Goal: Task Accomplishment & Management: Use online tool/utility

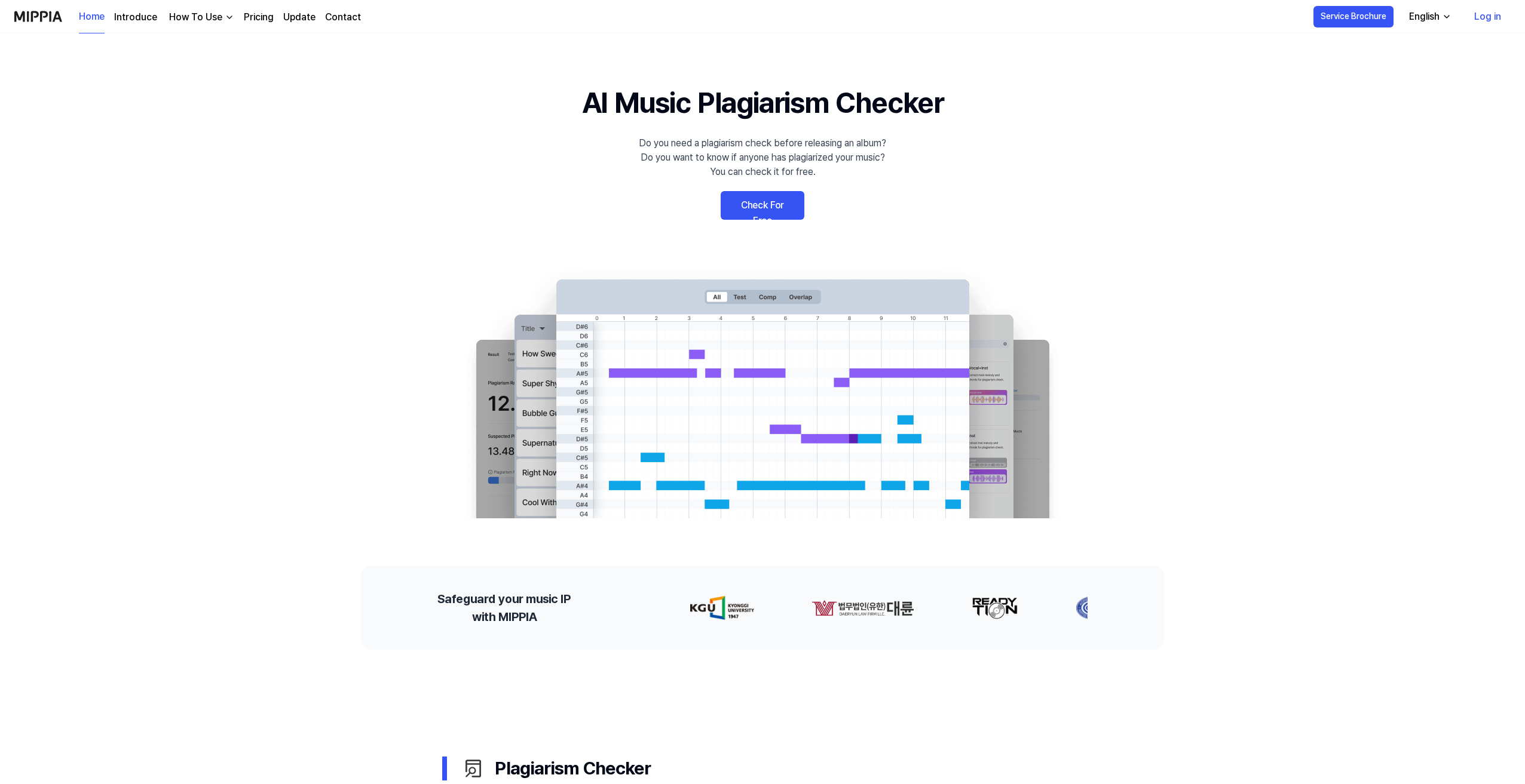
click at [773, 212] on link "Check For Free" at bounding box center [762, 205] width 84 height 28
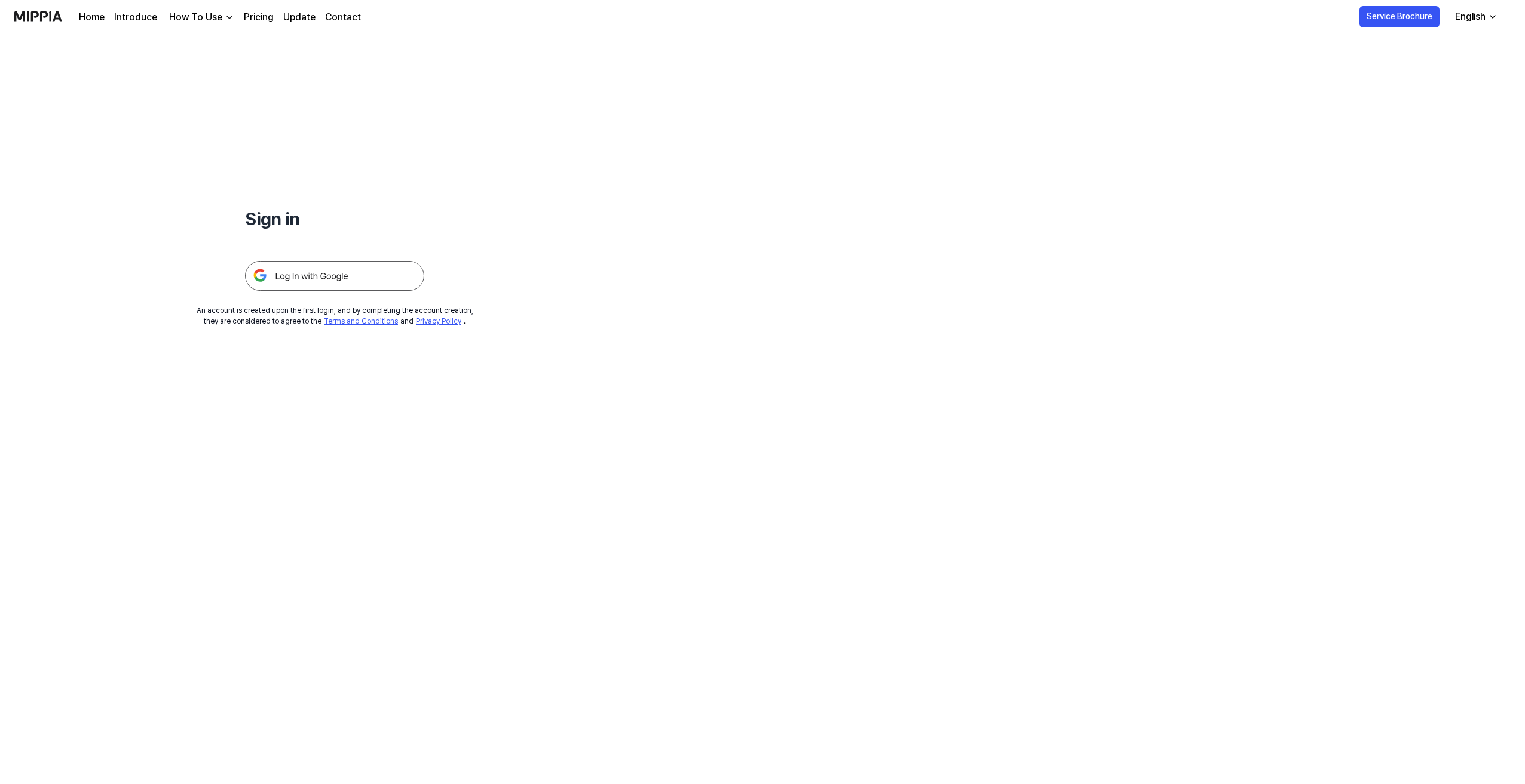
click at [361, 272] on img at bounding box center [334, 276] width 179 height 30
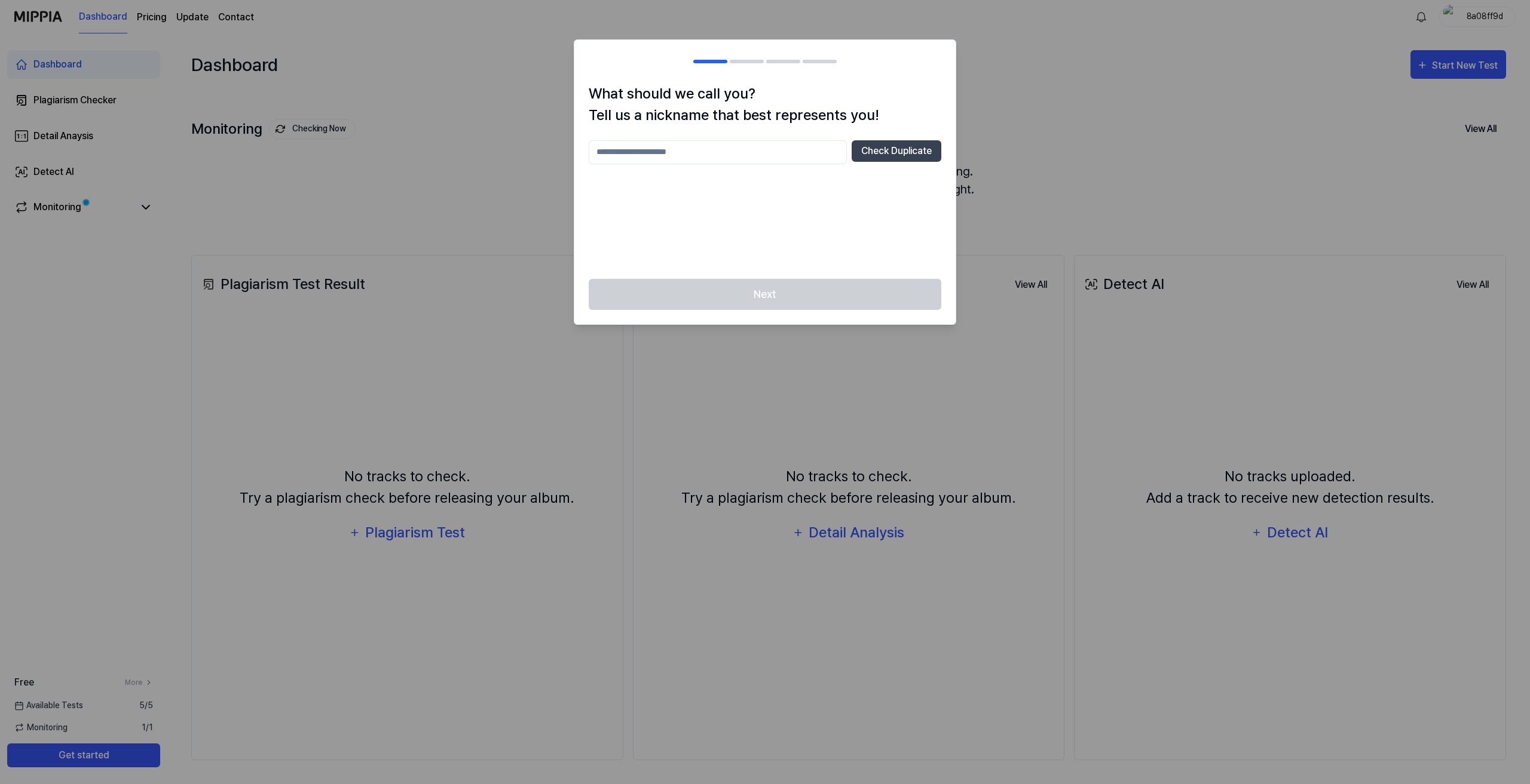
click at [713, 154] on input "text" at bounding box center [717, 152] width 259 height 24
click at [765, 152] on input "text" at bounding box center [717, 152] width 259 height 24
type input "*******"
click at [913, 157] on button "Check Duplicate" at bounding box center [896, 151] width 90 height 22
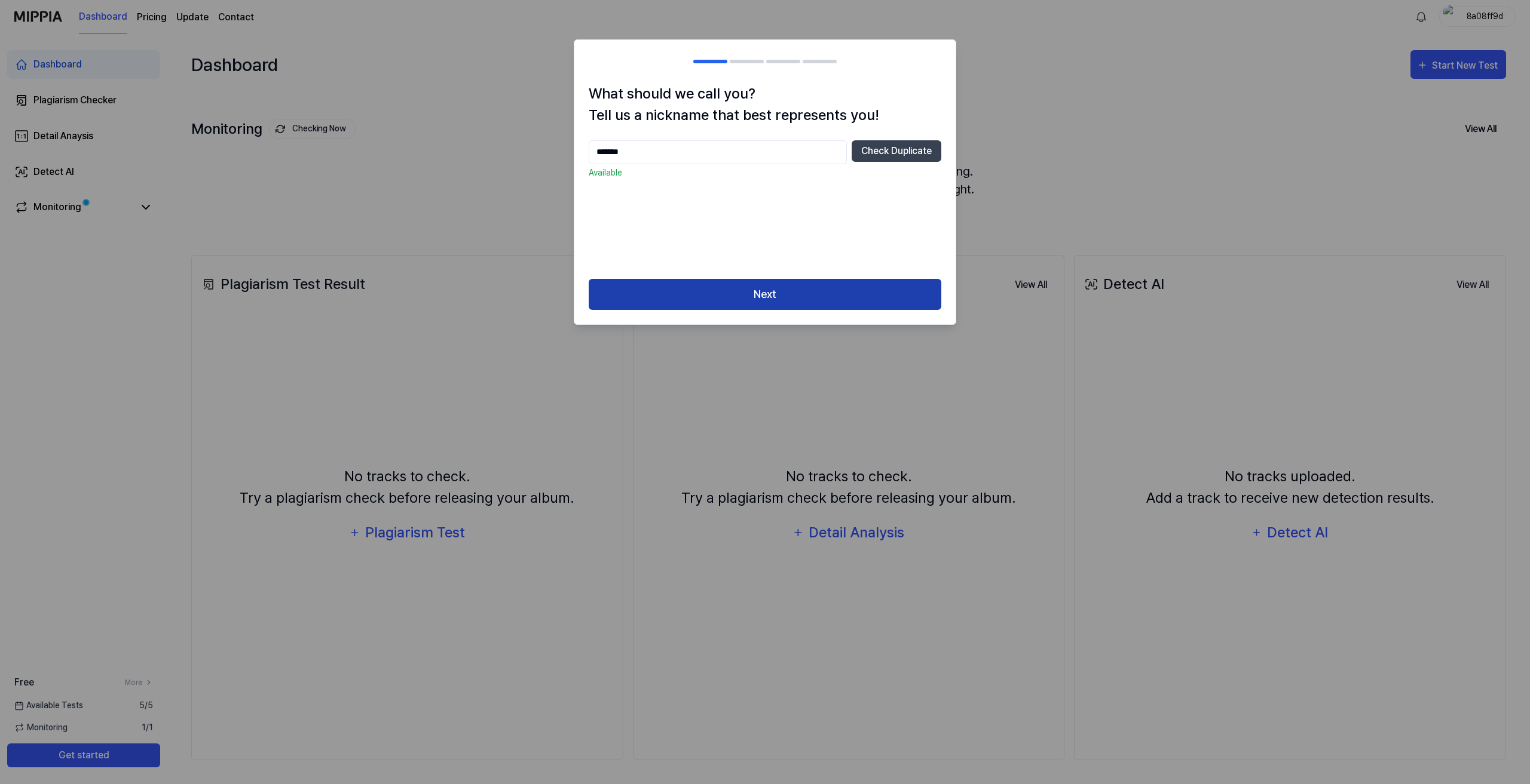
click at [845, 297] on button "Next" at bounding box center [765, 294] width 352 height 31
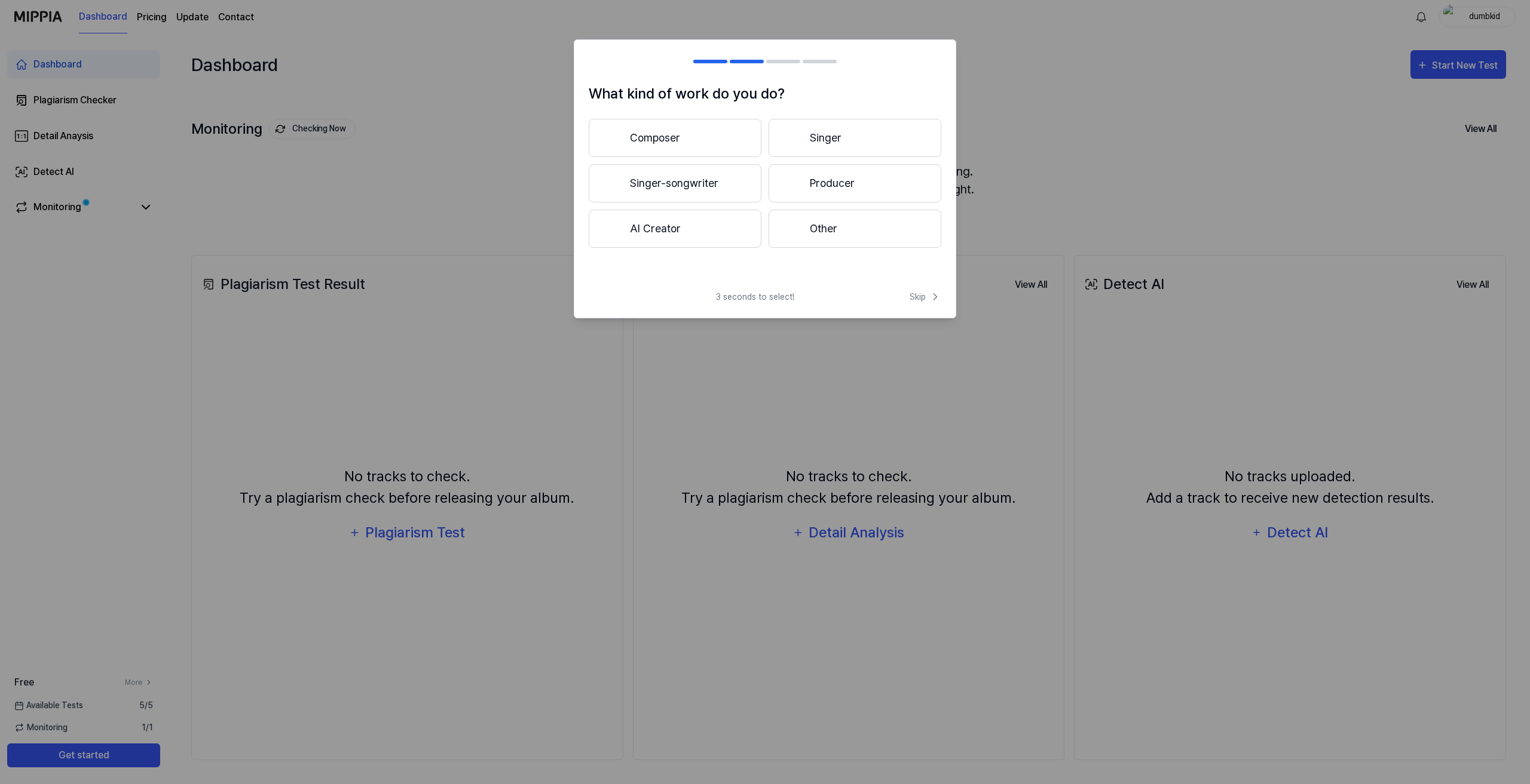
click at [671, 143] on button "Composer" at bounding box center [674, 138] width 173 height 39
click at [927, 296] on span "Skip" at bounding box center [925, 297] width 31 height 12
click at [900, 285] on div "3 seconds to select! Skip" at bounding box center [765, 290] width 382 height 28
click at [904, 281] on button "Skip" at bounding box center [923, 284] width 36 height 15
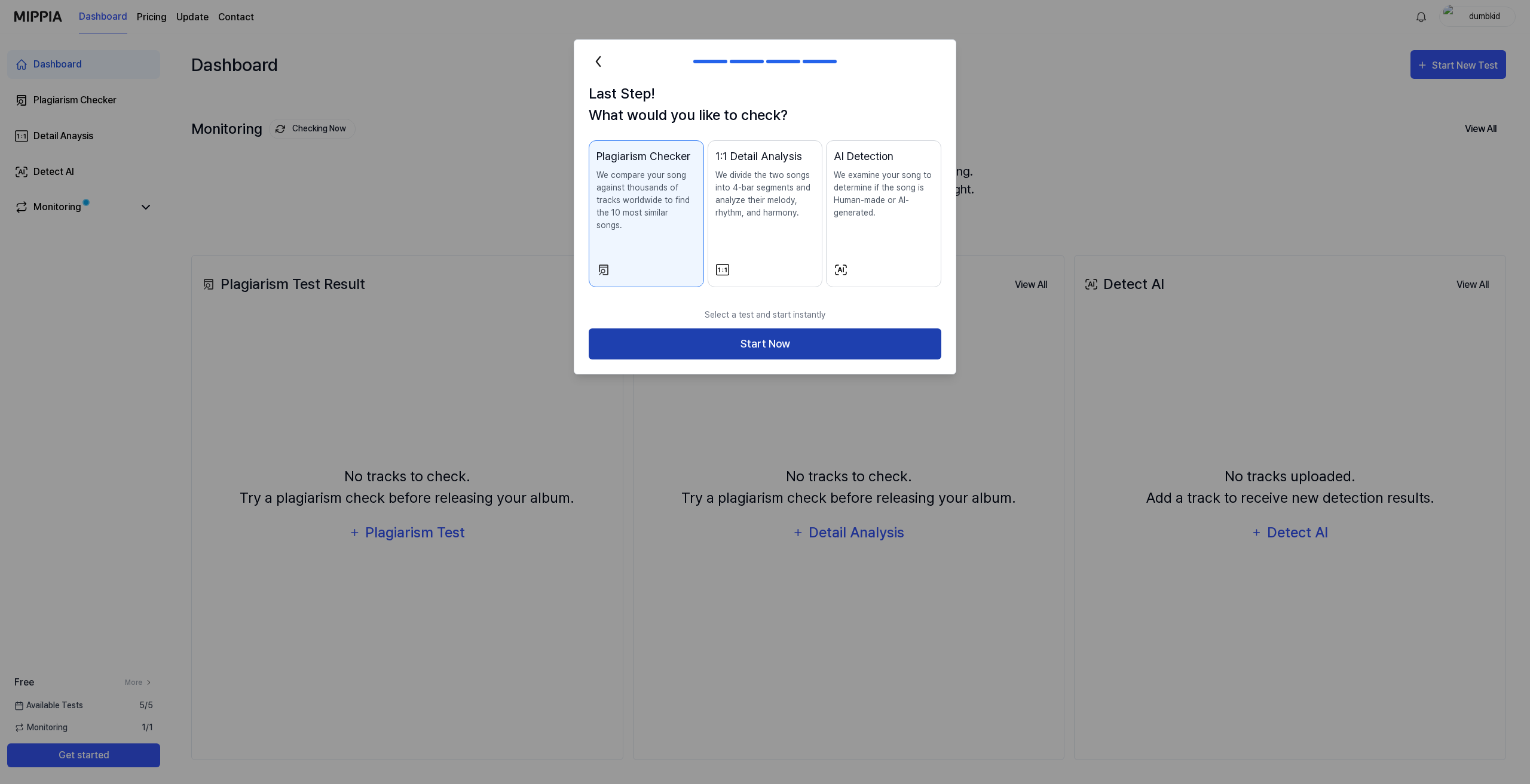
click at [787, 328] on button "Start Now" at bounding box center [765, 344] width 352 height 31
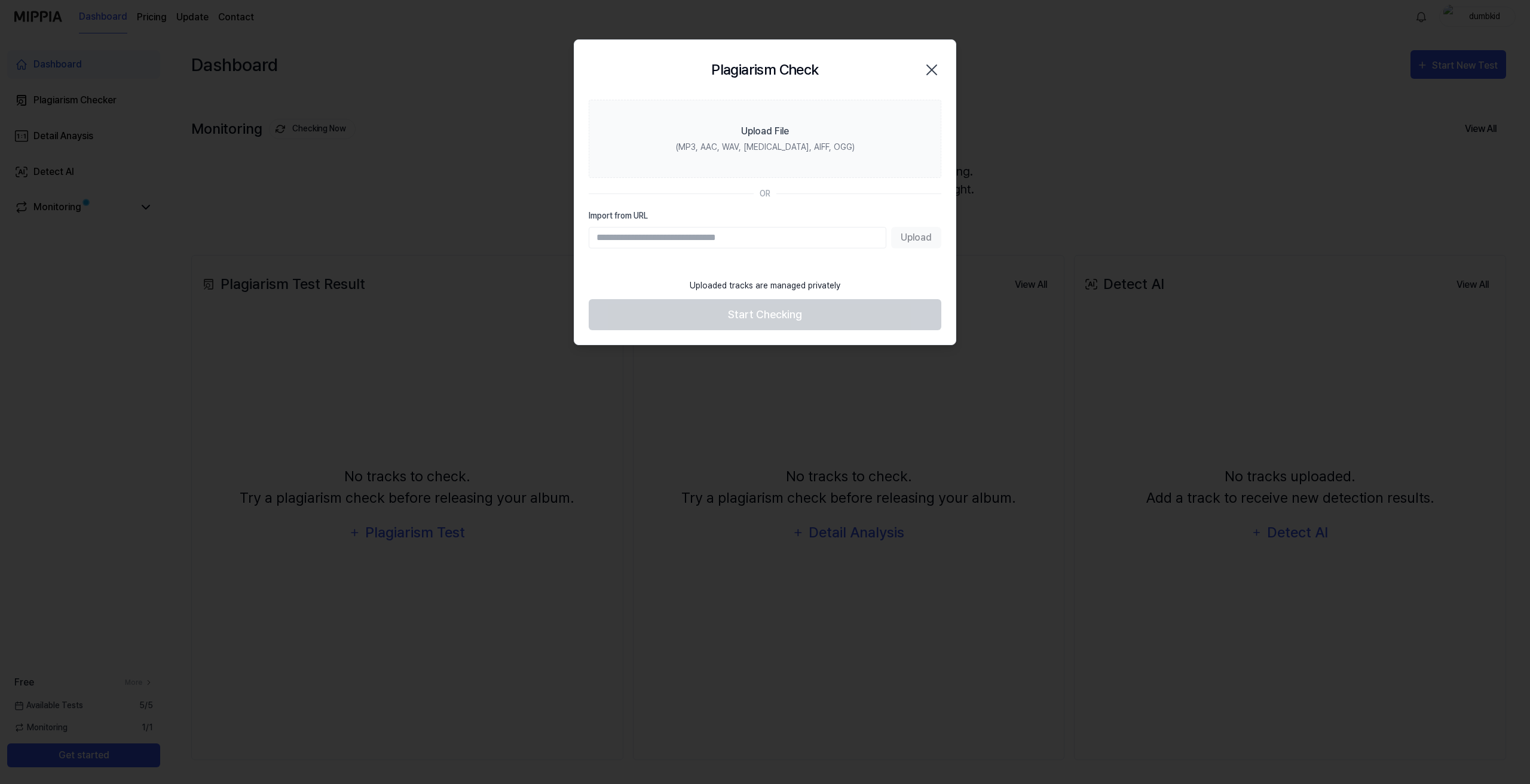
click at [926, 236] on div "Upload" at bounding box center [765, 238] width 352 height 22
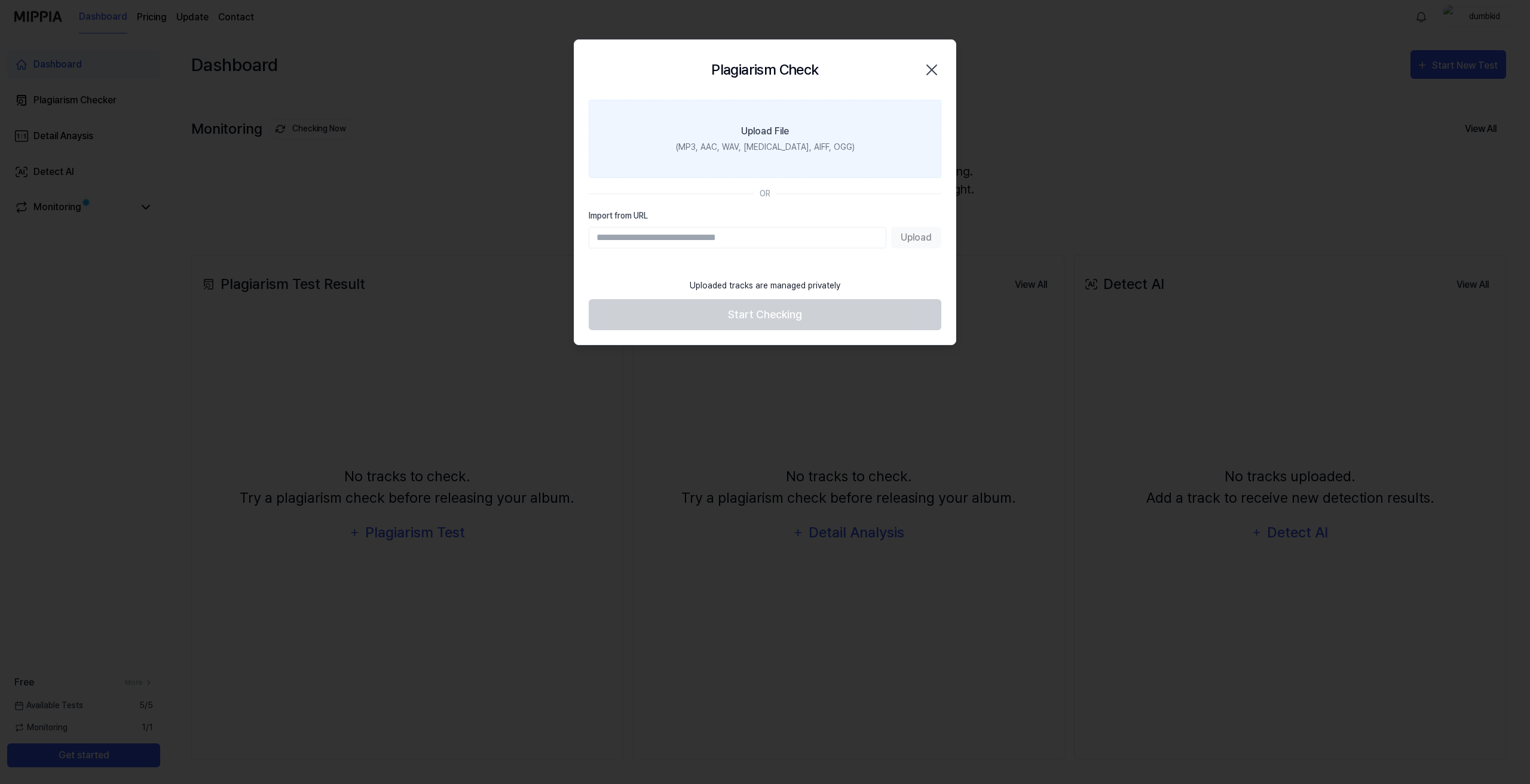
click at [758, 118] on label "Upload File (MP3, AAC, WAV, [MEDICAL_DATA], AIFF, OGG)" at bounding box center [765, 139] width 352 height 79
click at [0, 0] on input "Upload File (MP3, AAC, WAV, [MEDICAL_DATA], AIFF, OGG)" at bounding box center [0, 0] width 0 height 0
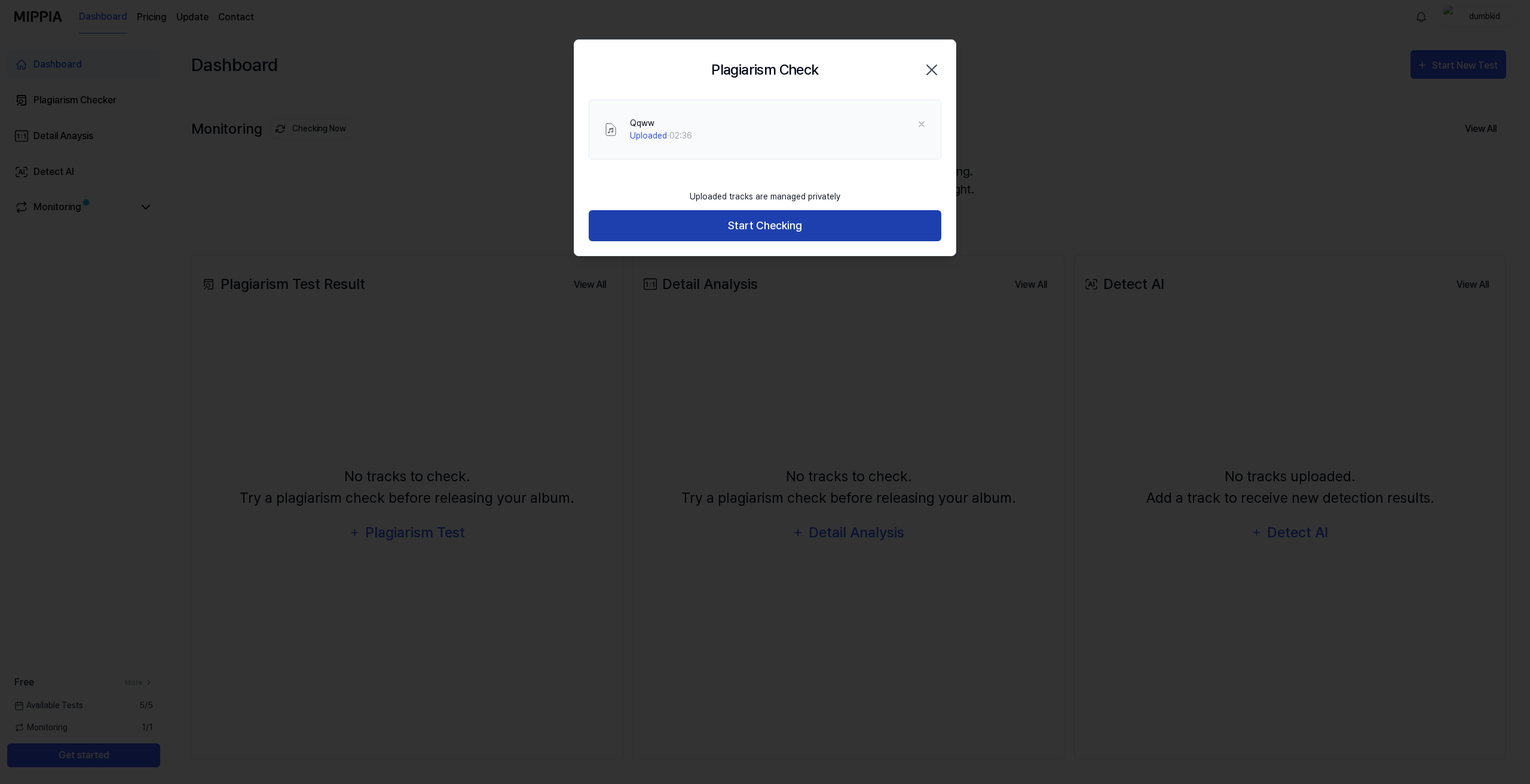
click at [788, 226] on button "Start Checking" at bounding box center [765, 226] width 352 height 31
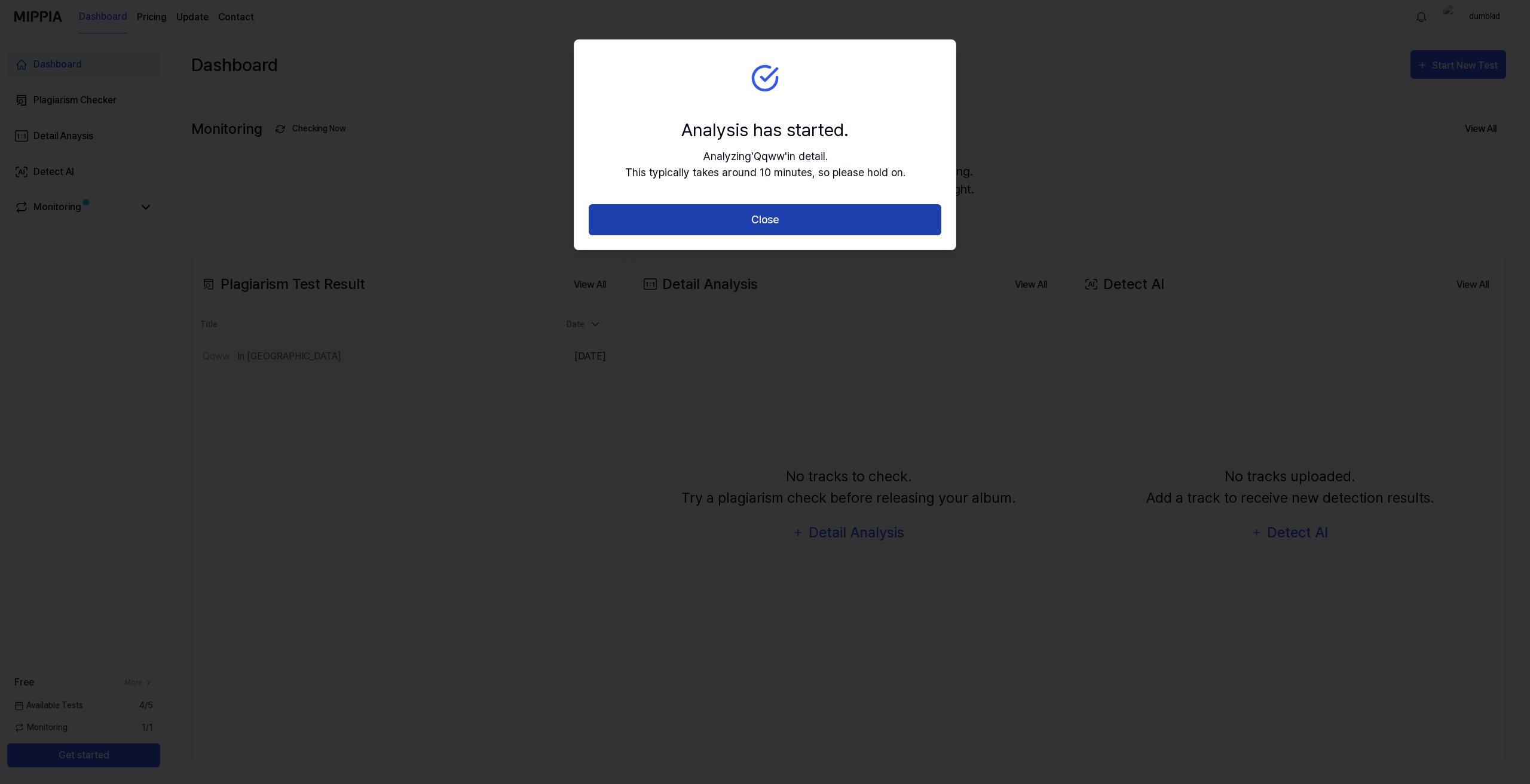
click at [807, 212] on button "Close" at bounding box center [765, 220] width 352 height 31
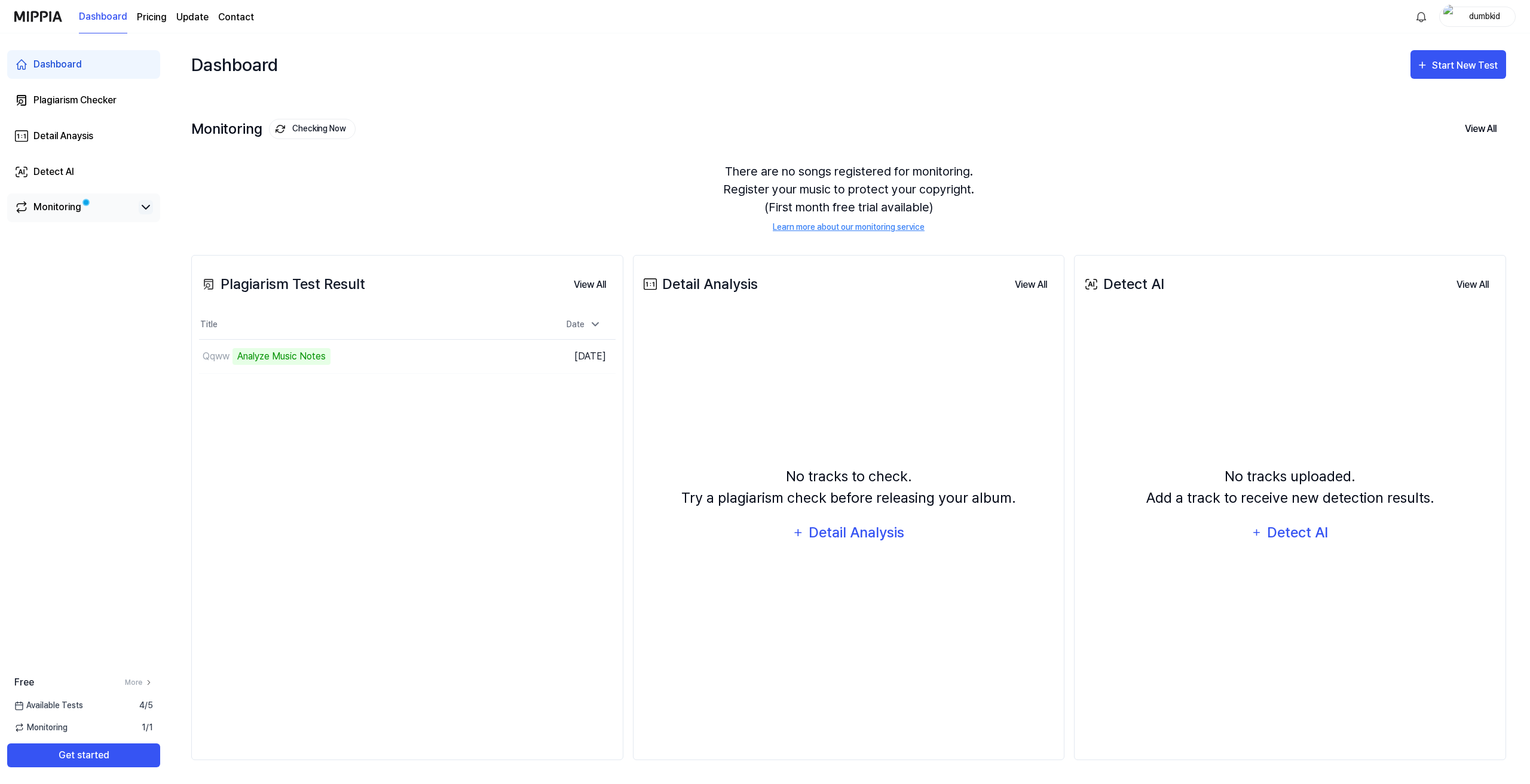
click at [149, 211] on icon at bounding box center [146, 207] width 15 height 15
click at [149, 210] on icon at bounding box center [146, 207] width 15 height 15
click at [1519, 784] on div "×" at bounding box center [765, 791] width 1530 height 15
click at [575, 285] on button "View All" at bounding box center [590, 285] width 52 height 24
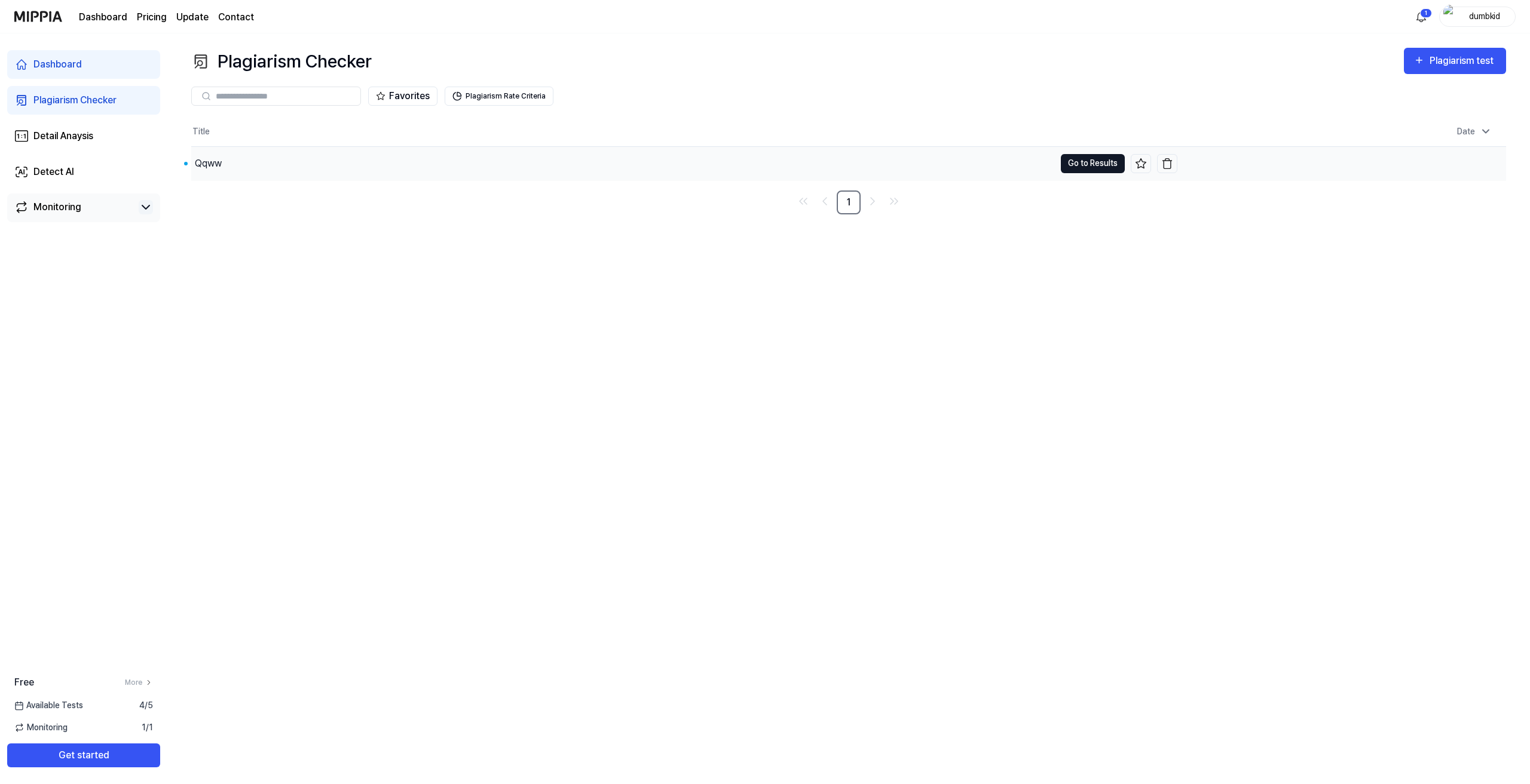
click at [1091, 167] on button "Go to Results" at bounding box center [1093, 164] width 64 height 19
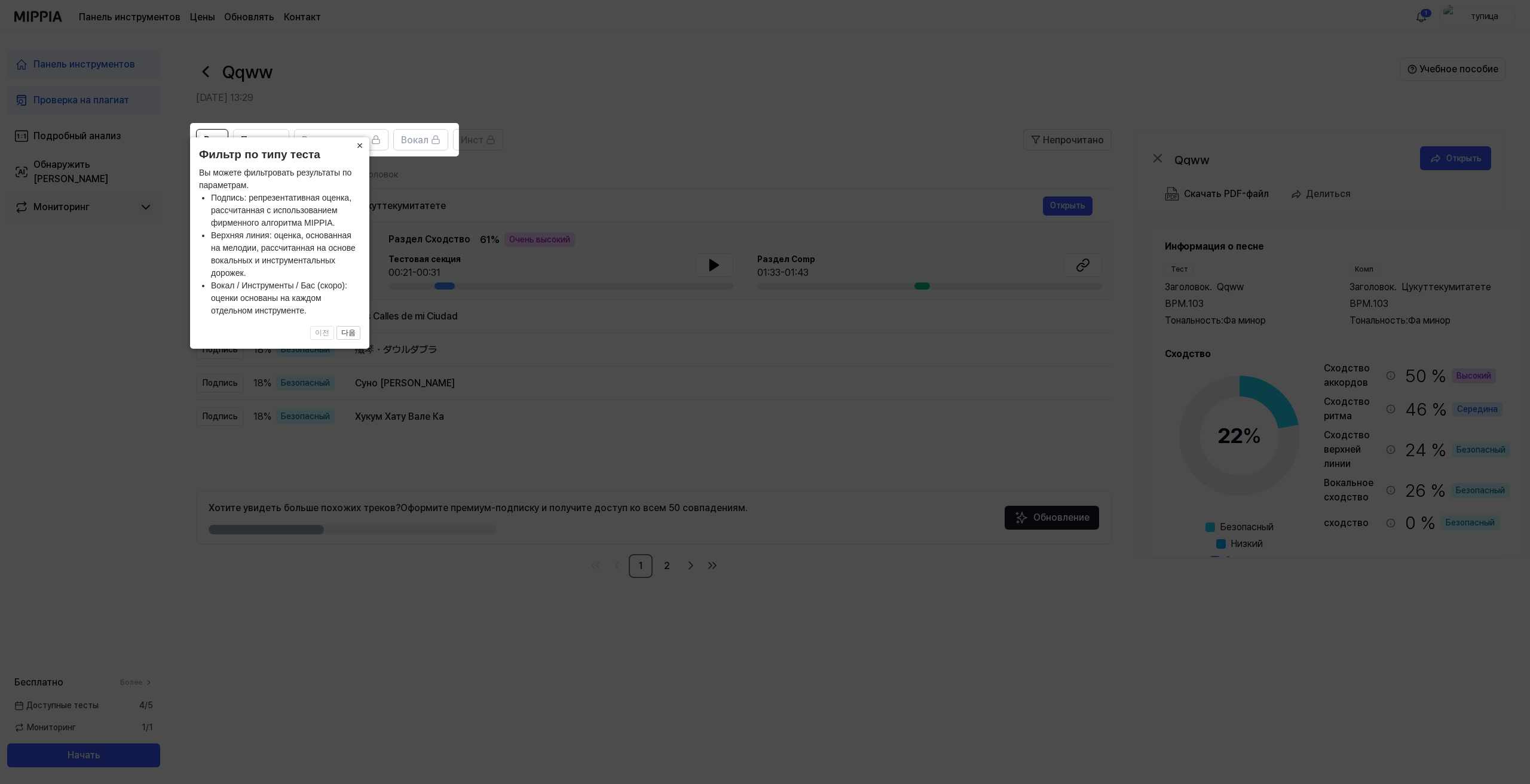
click at [55, 365] on icon at bounding box center [765, 392] width 1530 height 784
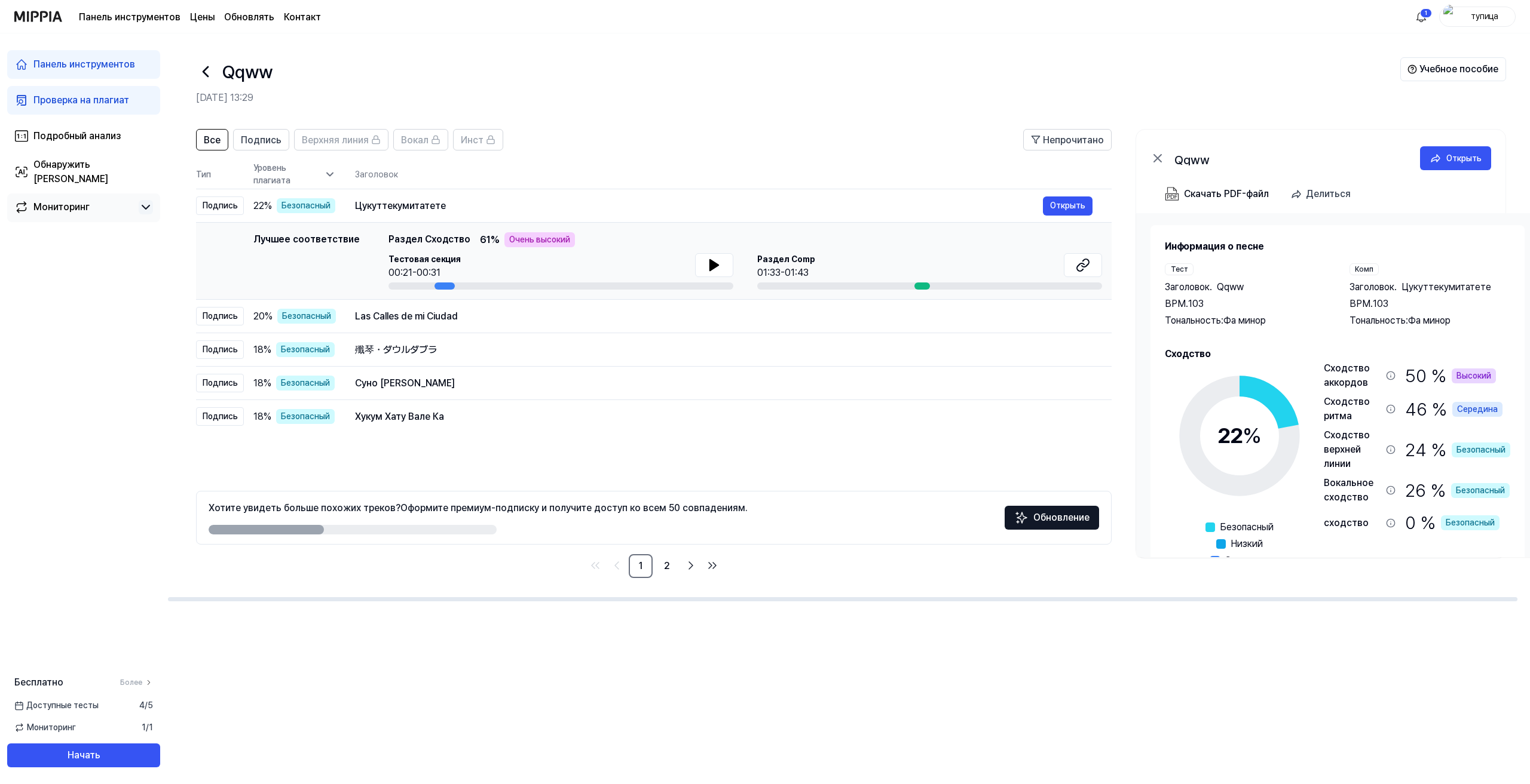
drag, startPoint x: 281, startPoint y: 530, endPoint x: 480, endPoint y: 558, distance: 201.0
click at [480, 558] on div "Хотите увидеть больше похожих треков? Оформите премиум-подписку и получите дост…" at bounding box center [653, 535] width 915 height 87
drag, startPoint x: 294, startPoint y: 529, endPoint x: 480, endPoint y: 553, distance: 187.5
click at [480, 553] on div "Хотите увидеть больше похожих треков? Оформите премиум-подписку и получите дост…" at bounding box center [653, 535] width 915 height 87
click at [145, 204] on icon at bounding box center [146, 207] width 15 height 15
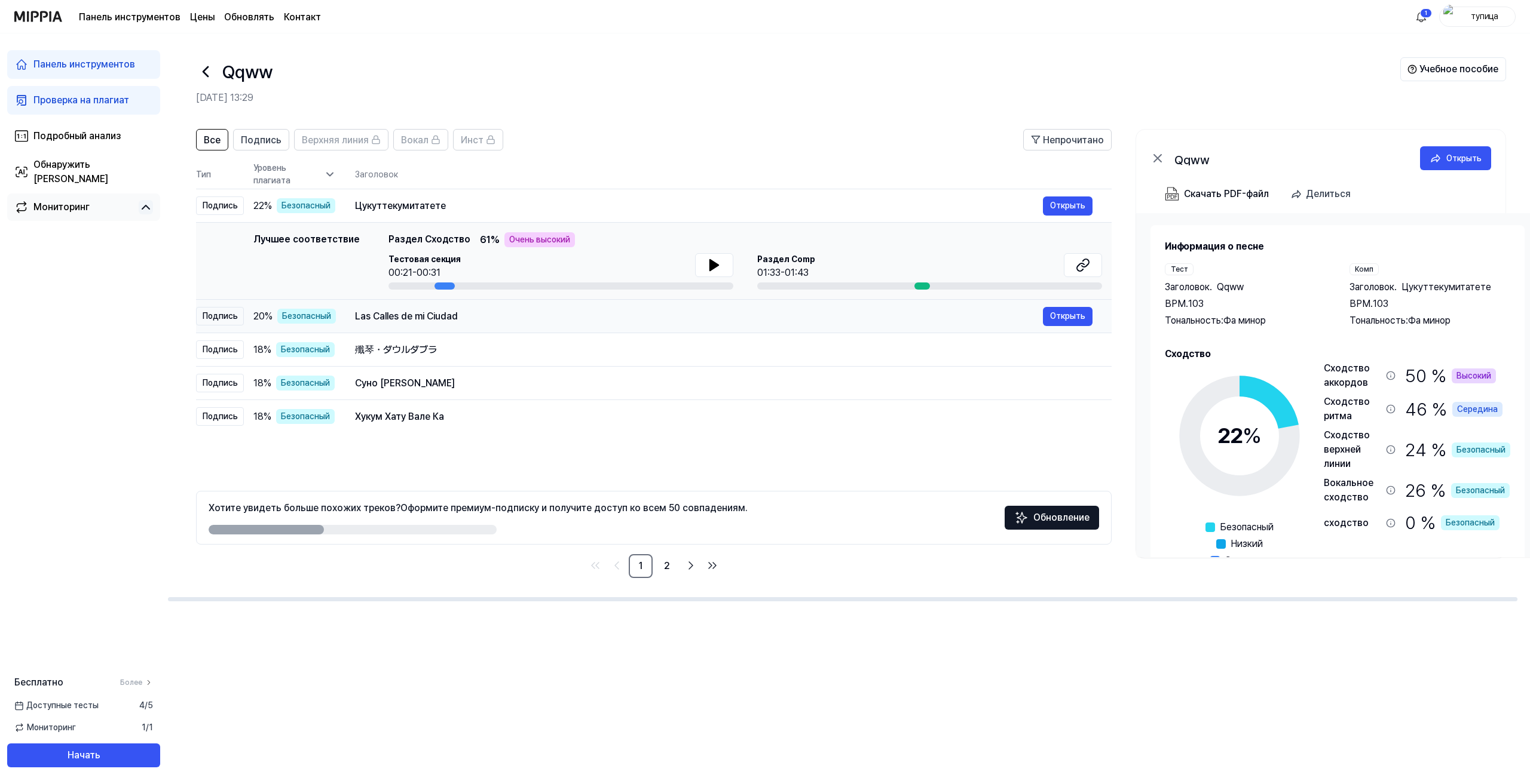
click at [447, 312] on font "Las Calles de mi Ciudad" at bounding box center [406, 317] width 103 height 12
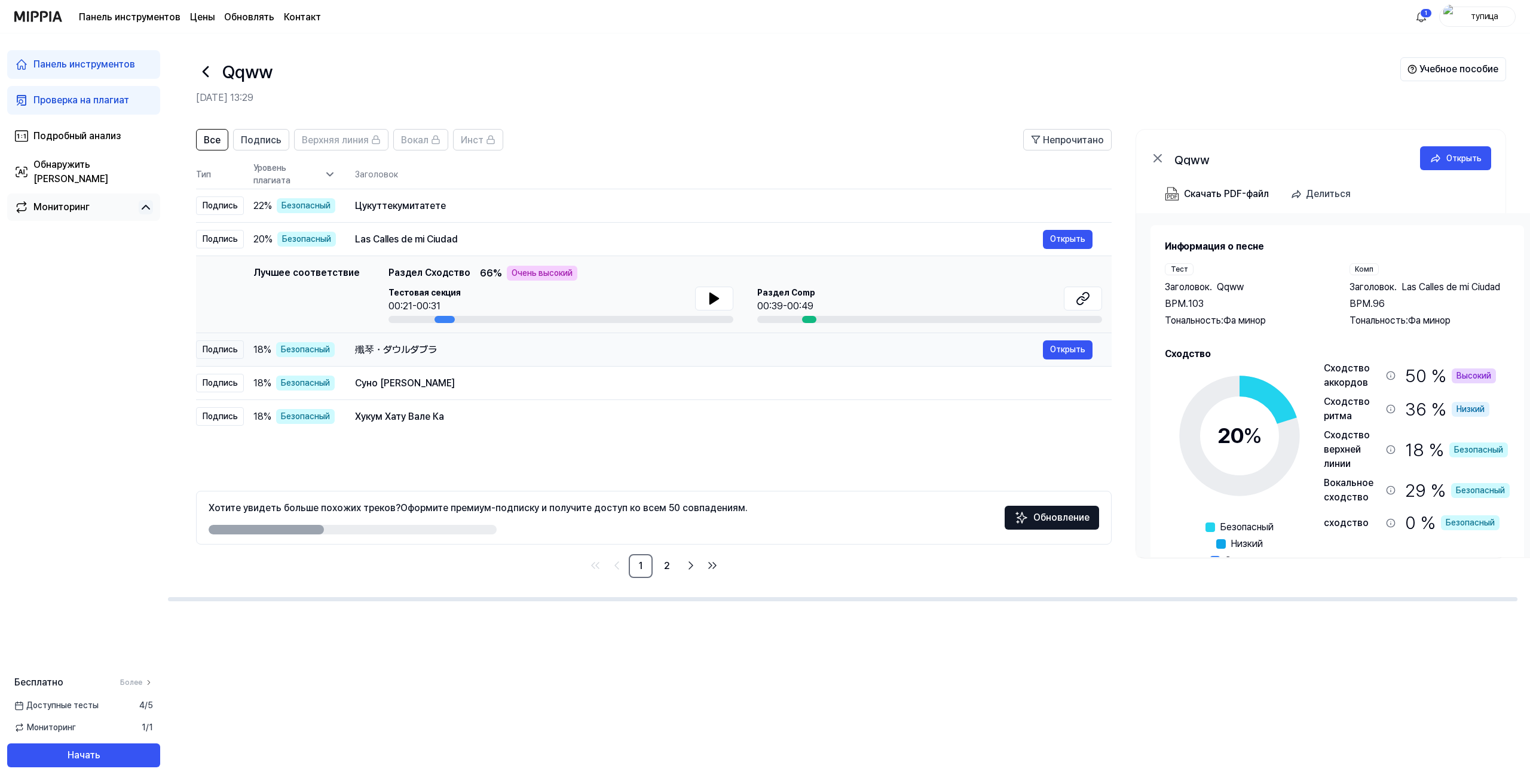
click at [432, 343] on div "殲琴・ダウルダブラ" at bounding box center [698, 350] width 688 height 15
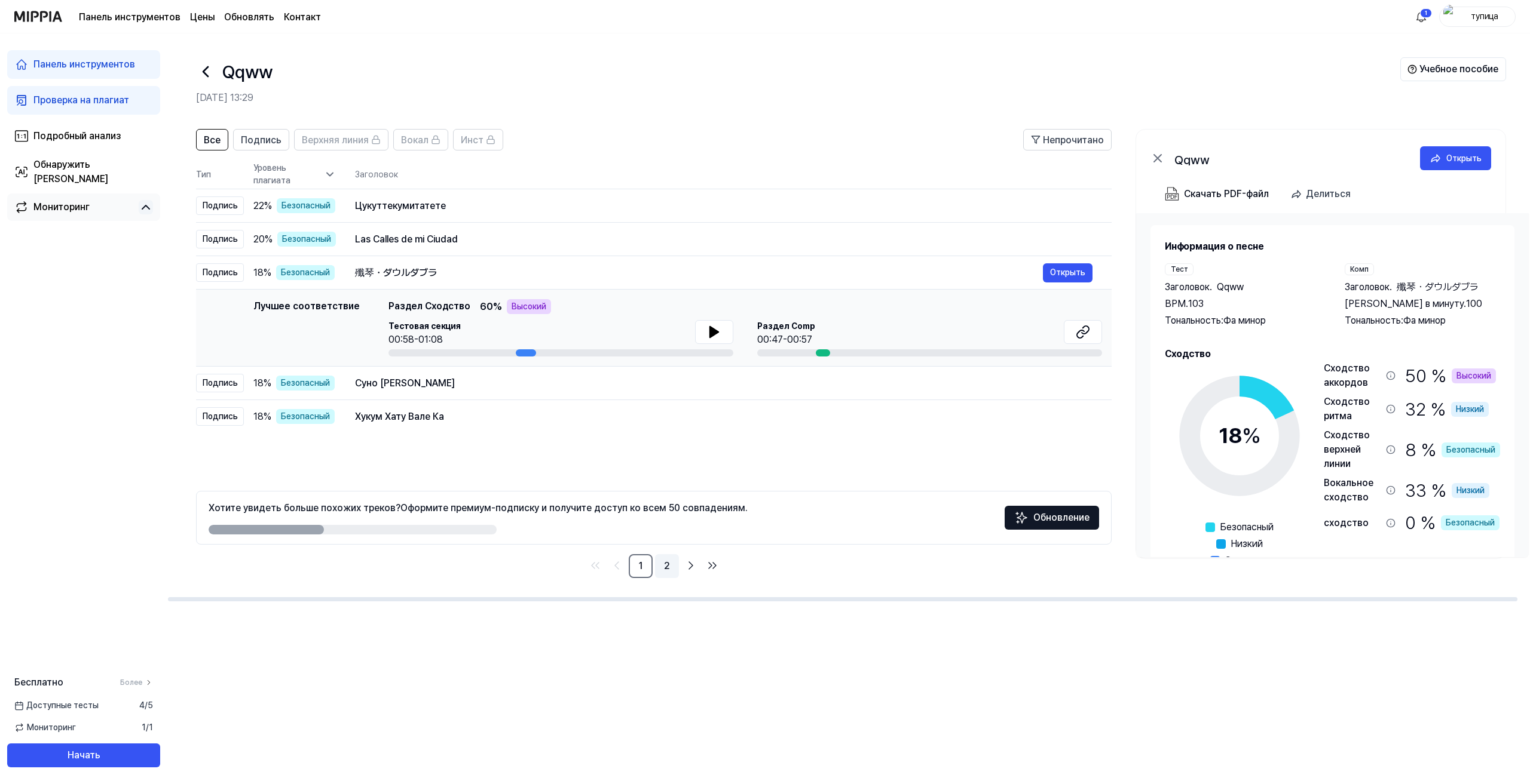
click at [671, 567] on link "2" at bounding box center [666, 566] width 24 height 24
